Goal: Entertainment & Leisure: Consume media (video, audio)

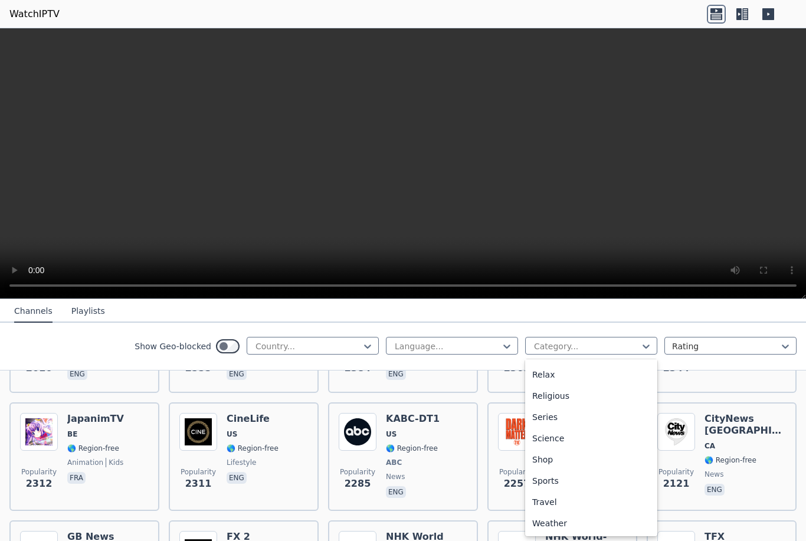
scroll to position [401, 0]
click at [551, 481] on div "Sports" at bounding box center [591, 480] width 132 height 21
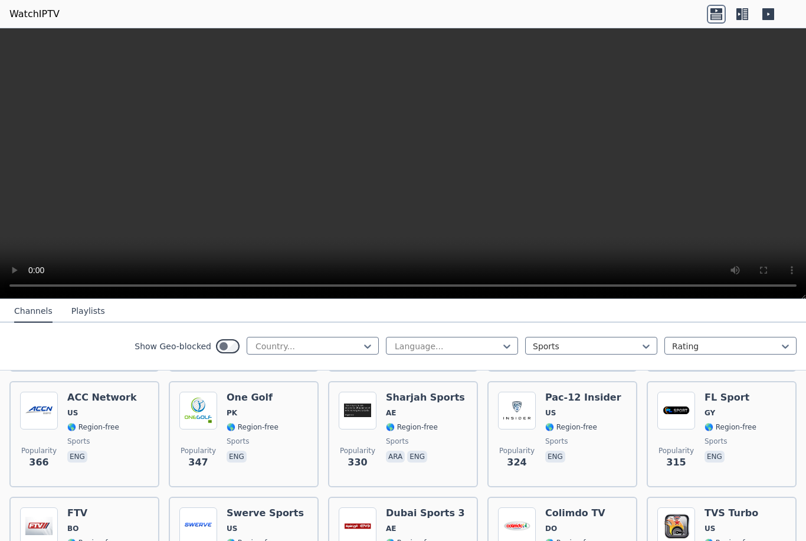
scroll to position [1072, 0]
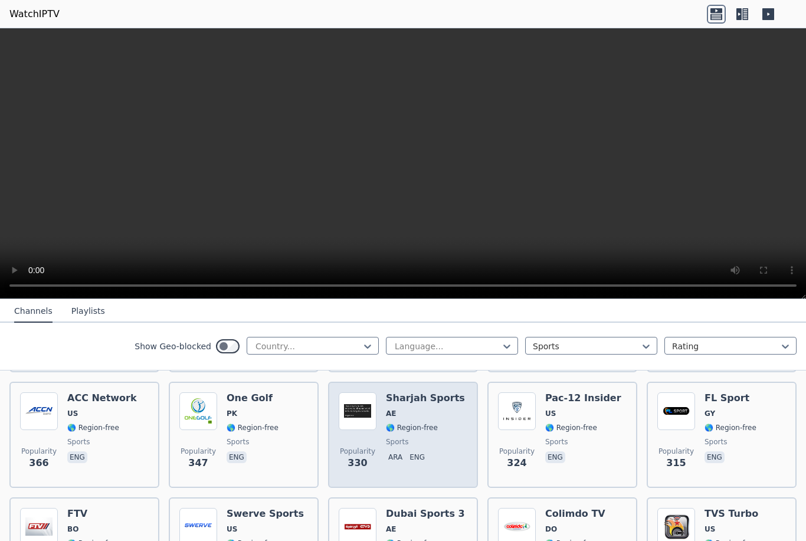
click at [419, 396] on div "Sharjah Sports AE 🌎 Region-free sports ara eng" at bounding box center [425, 434] width 79 height 85
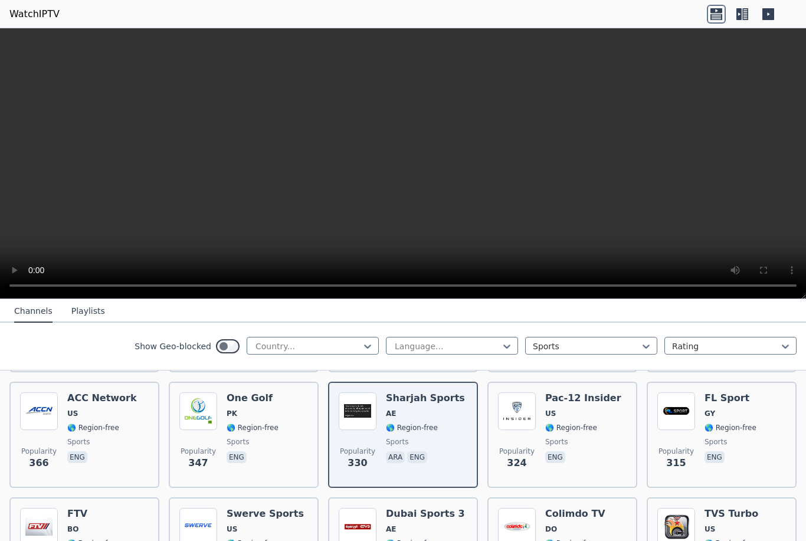
click at [83, 310] on button "Playlists" at bounding box center [88, 311] width 34 height 22
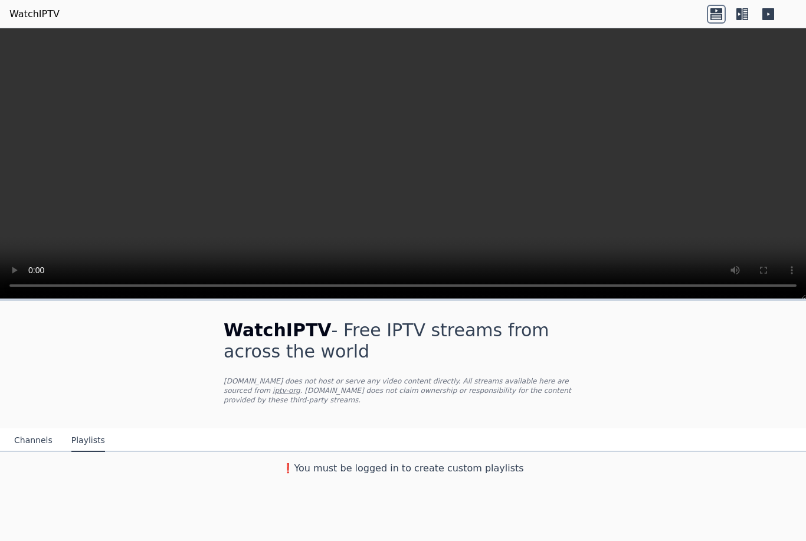
click at [41, 441] on button "Channels" at bounding box center [33, 441] width 38 height 22
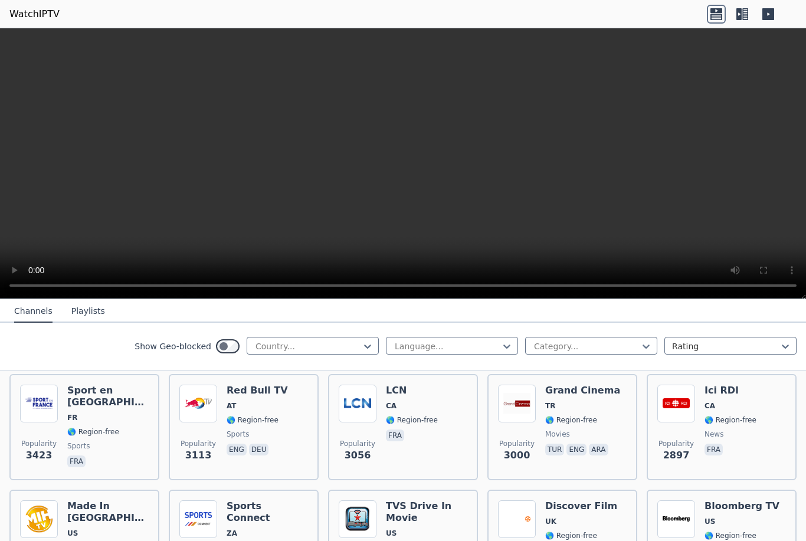
scroll to position [370, 0]
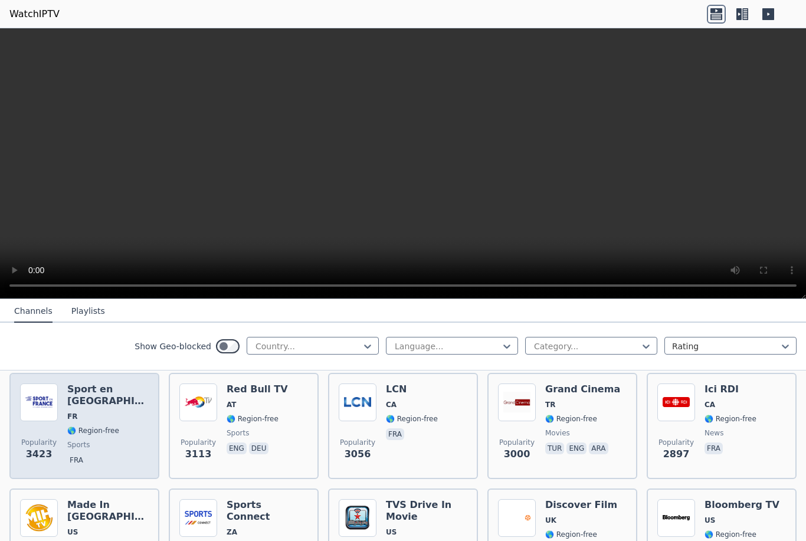
click at [76, 440] on span "sports" at bounding box center [78, 444] width 22 height 9
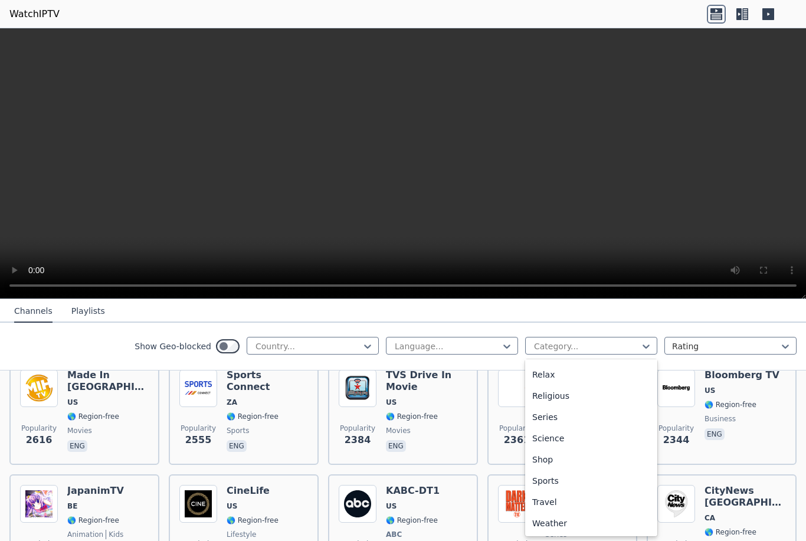
scroll to position [401, 0]
click at [549, 483] on div "Sports" at bounding box center [591, 480] width 132 height 21
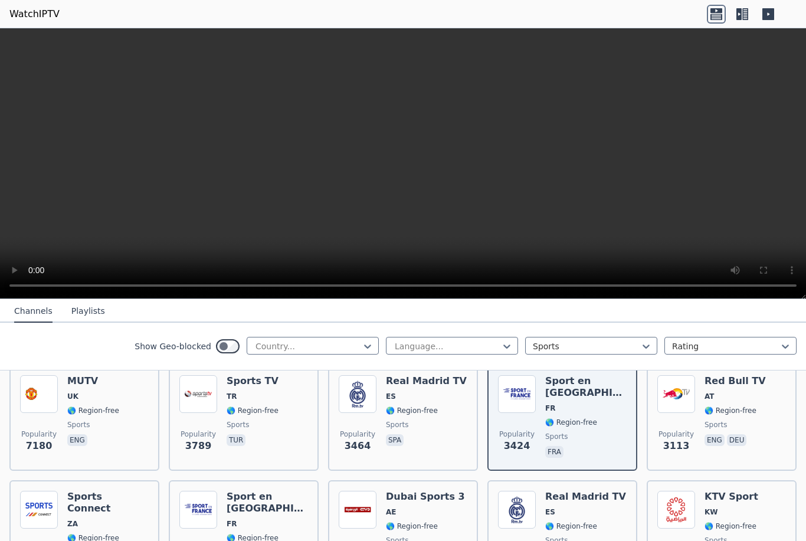
scroll to position [132, 0]
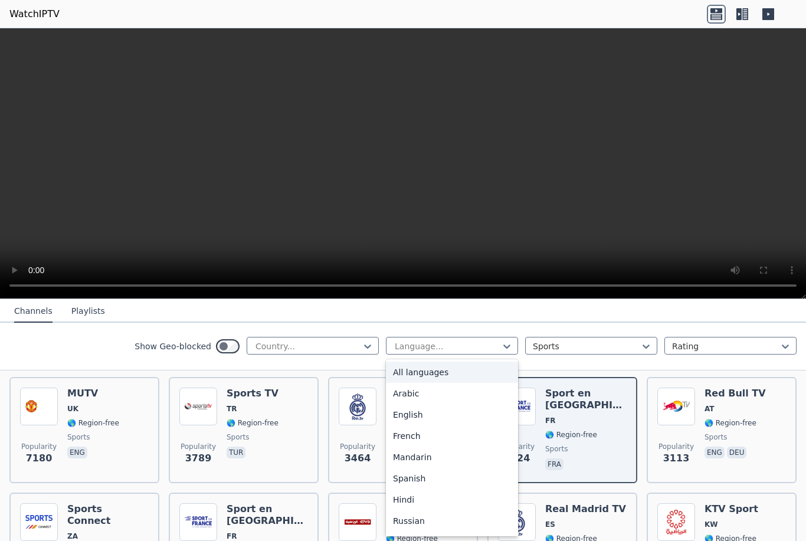
click at [460, 421] on div "English" at bounding box center [452, 414] width 132 height 21
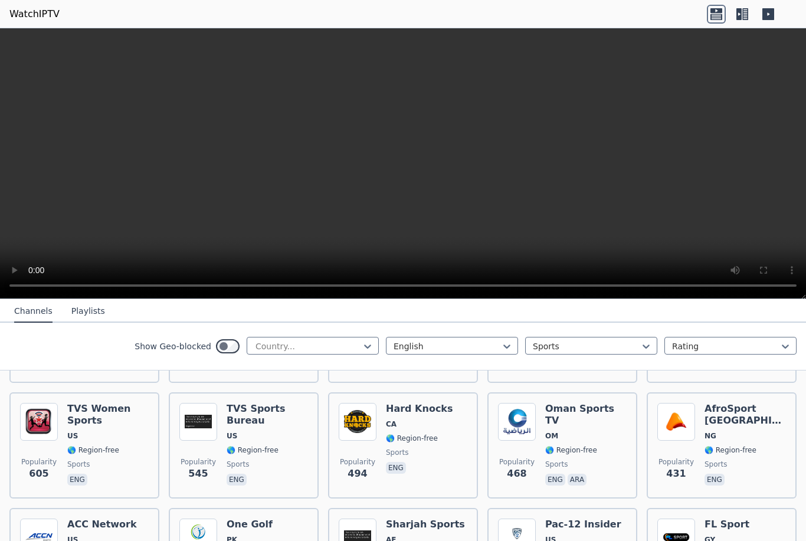
scroll to position [482, 0]
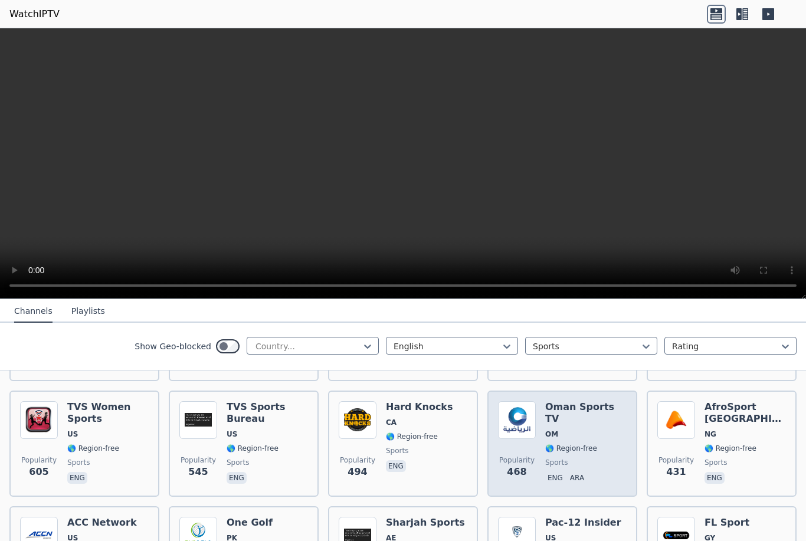
click at [564, 444] on span "🌎 Region-free" at bounding box center [571, 448] width 52 height 9
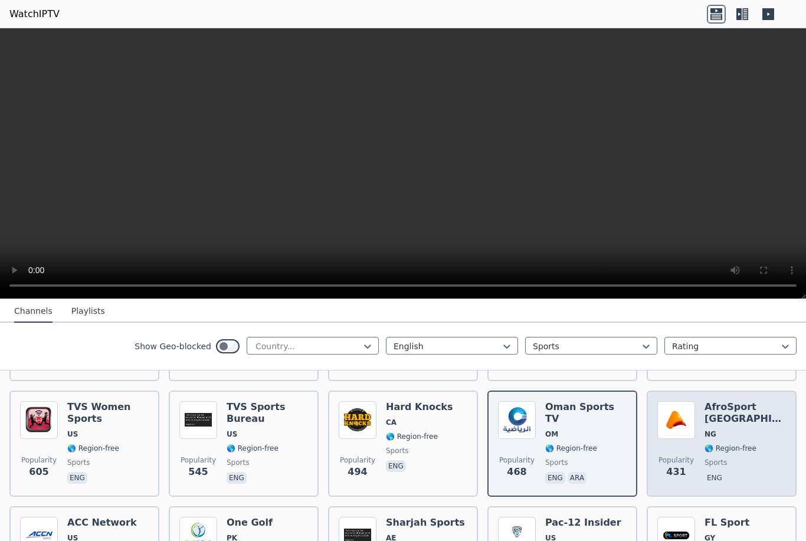
click at [732, 444] on span "🌎 Region-free" at bounding box center [731, 448] width 52 height 9
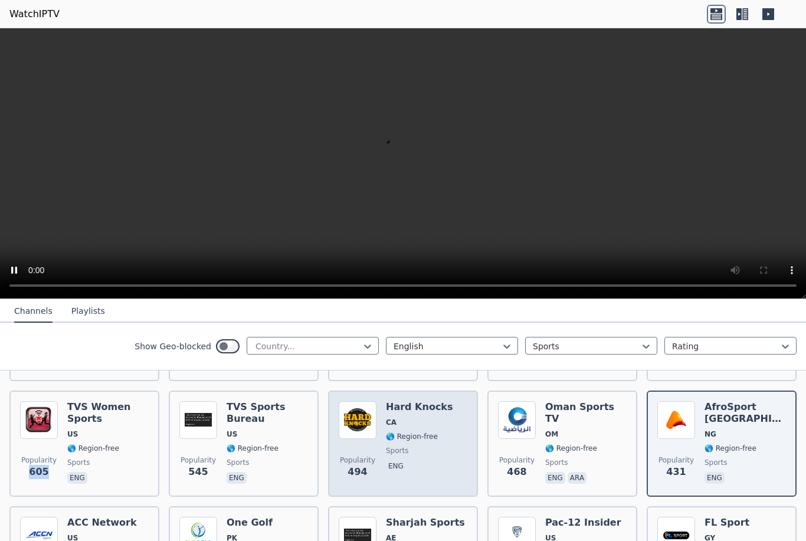
click at [395, 433] on div "Hard Knocks CA 🌎 Region-free sports eng" at bounding box center [419, 443] width 67 height 85
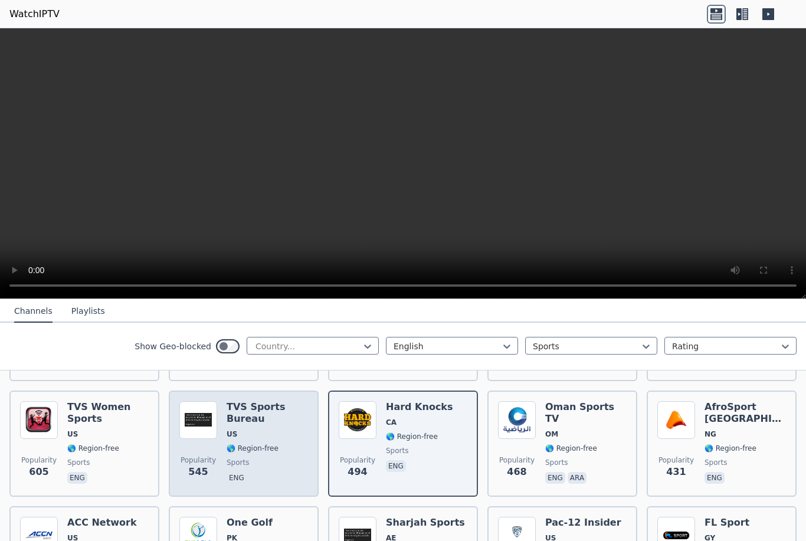
click at [254, 444] on span "🌎 Region-free" at bounding box center [253, 448] width 52 height 9
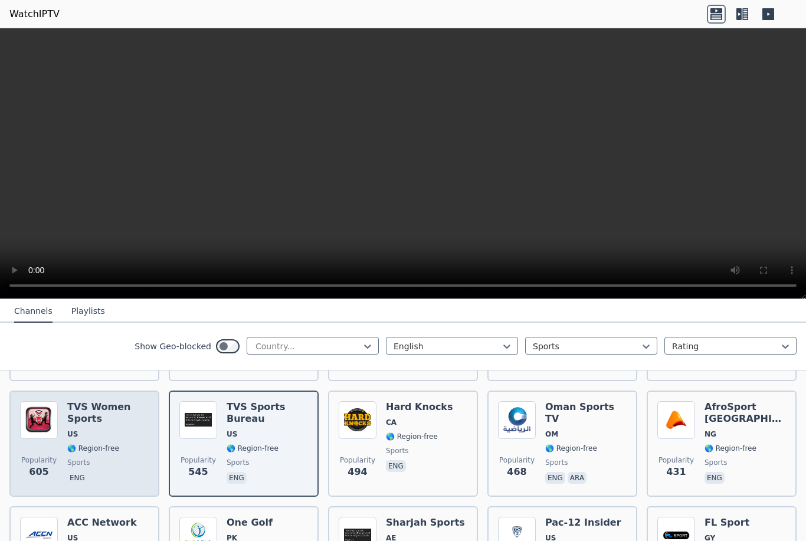
click at [90, 444] on span "🌎 Region-free" at bounding box center [93, 448] width 52 height 9
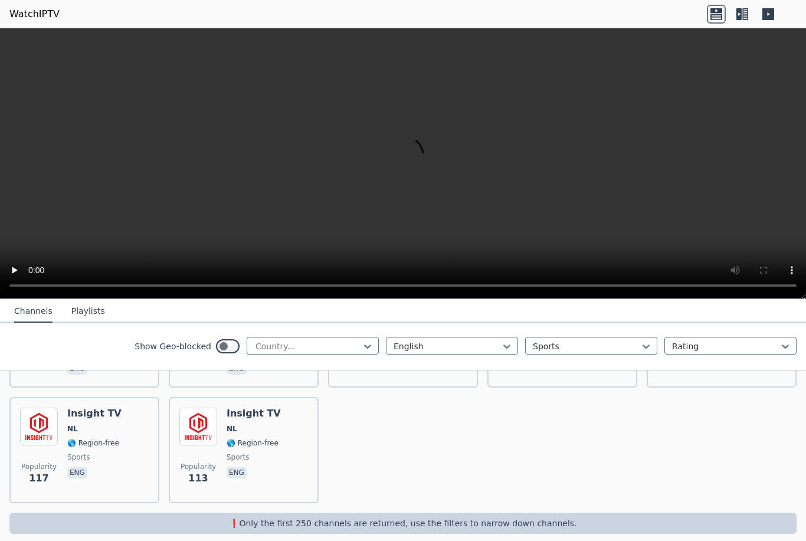
scroll to position [1176, 0]
